Goal: Navigation & Orientation: Find specific page/section

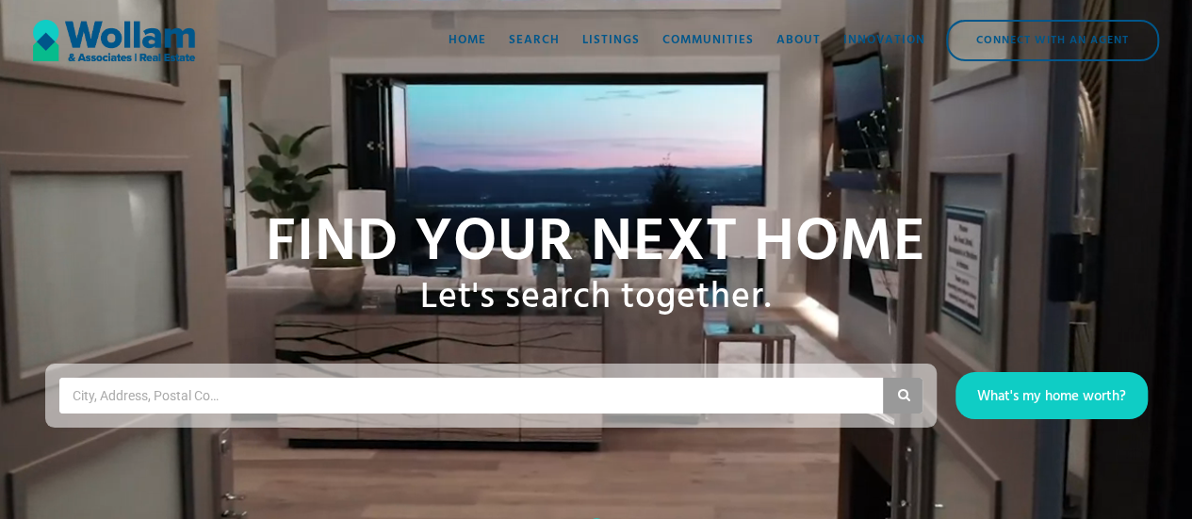
click at [810, 36] on div "About" at bounding box center [799, 40] width 44 height 19
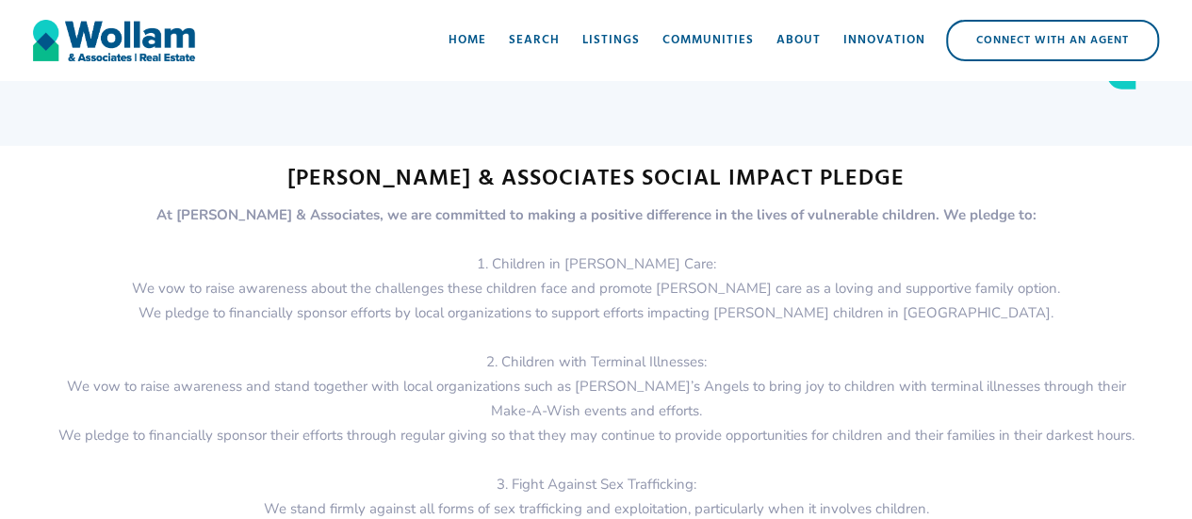
scroll to position [2439, 0]
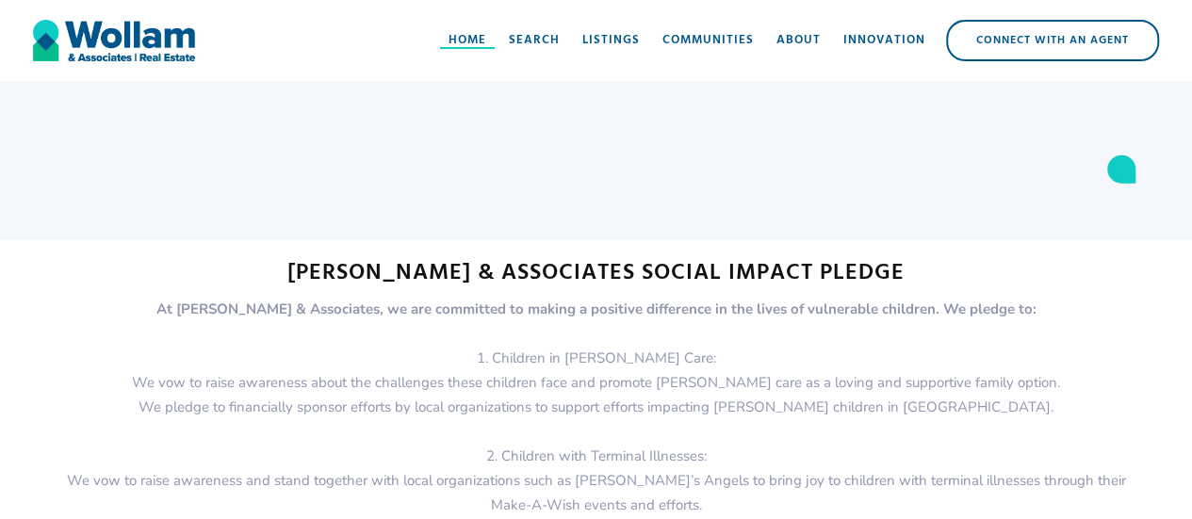
click at [486, 38] on div "Home" at bounding box center [468, 40] width 38 height 19
